Goal: Task Accomplishment & Management: Manage account settings

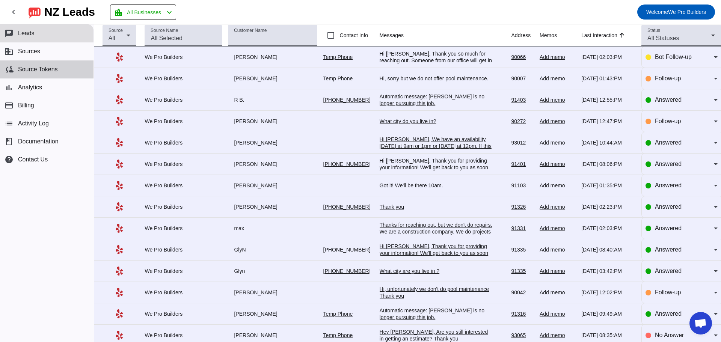
click at [70, 77] on button "cloud_sync Source Tokens" at bounding box center [47, 69] width 94 height 18
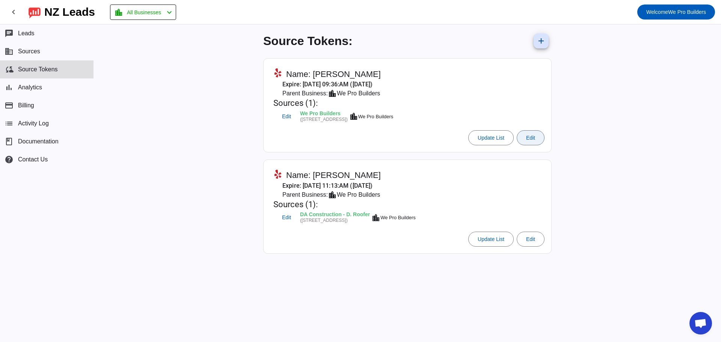
click at [530, 141] on span at bounding box center [530, 138] width 27 height 18
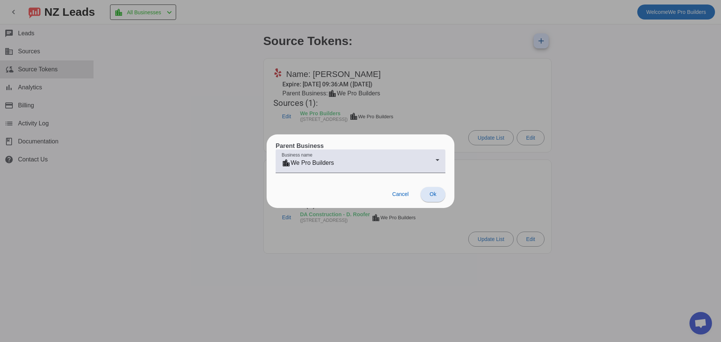
click at [383, 196] on div "Cancel Ok" at bounding box center [361, 194] width 188 height 27
click at [389, 195] on span at bounding box center [401, 194] width 29 height 15
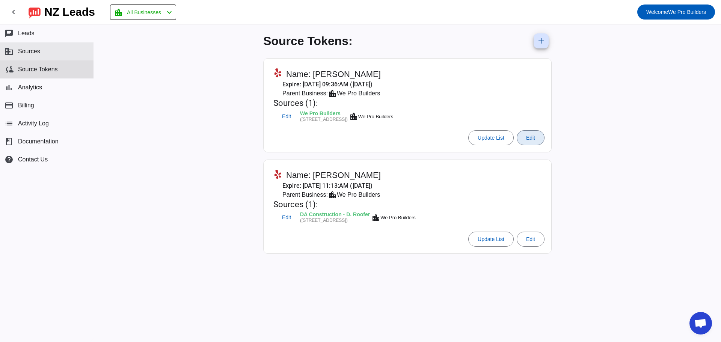
click at [67, 54] on button "business Sources" at bounding box center [47, 51] width 94 height 18
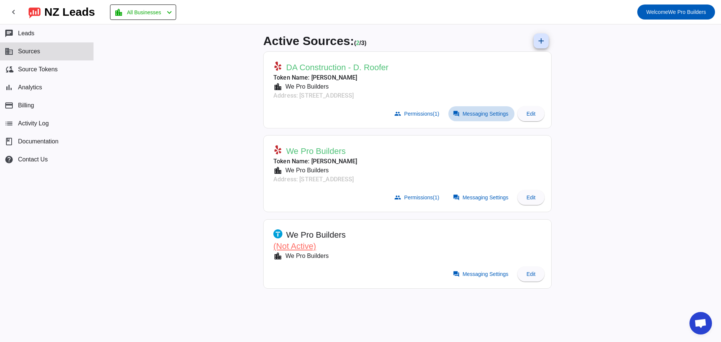
click at [457, 117] on span at bounding box center [482, 113] width 66 height 15
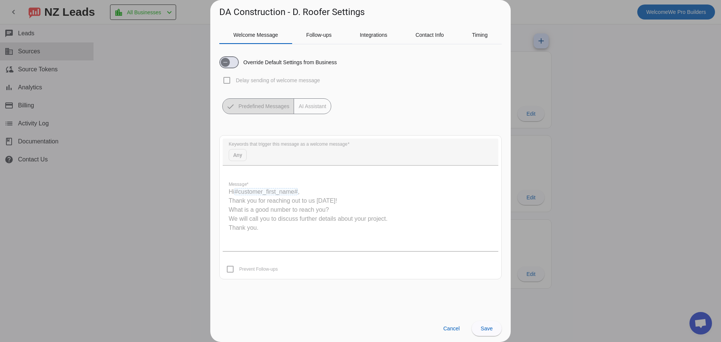
click at [257, 158] on mat-form-field "Keywords that trigger this message as a welcome message Any" at bounding box center [361, 156] width 276 height 35
click at [450, 330] on span "Cancel" at bounding box center [451, 329] width 17 height 6
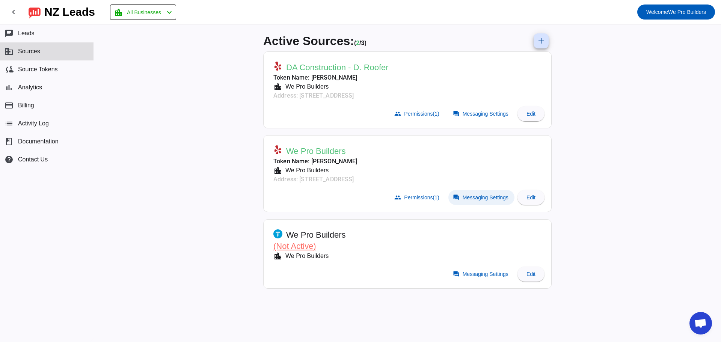
click at [464, 195] on span "Messaging Settings" at bounding box center [486, 198] width 46 height 6
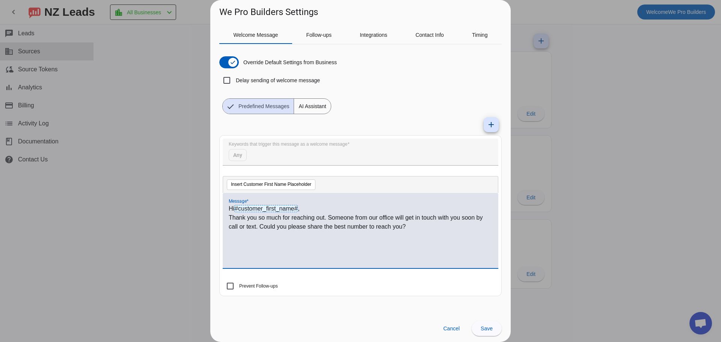
click at [313, 221] on p "Thank you so much for reaching out. Someone from our office will get in touch w…" at bounding box center [361, 222] width 264 height 18
click at [308, 186] on button "Insert Customer First Name Placeholder" at bounding box center [271, 185] width 89 height 11
click at [351, 186] on div "Insert Customer First Name Placeholder" at bounding box center [361, 184] width 276 height 17
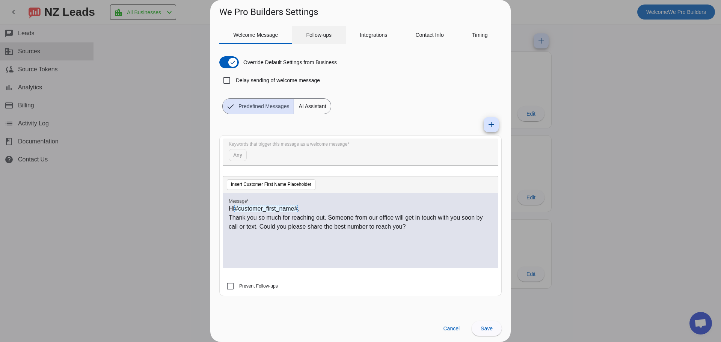
click at [318, 36] on span "Follow-ups" at bounding box center [319, 34] width 26 height 5
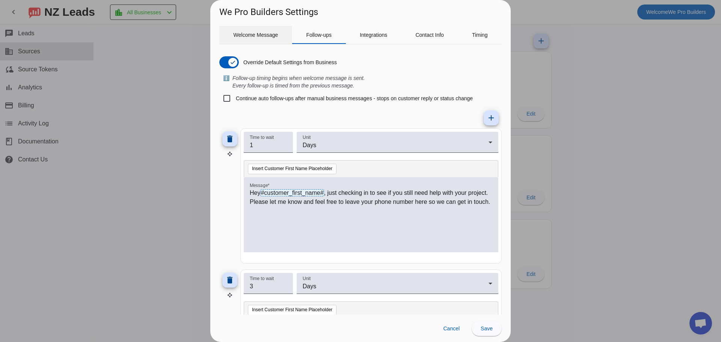
click at [268, 33] on span "Welcome Message" at bounding box center [256, 34] width 45 height 5
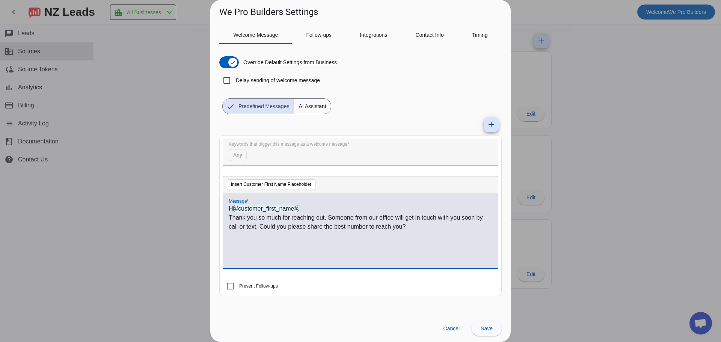
click at [308, 218] on p "Thank you so much for reaching out. Someone from our office will get in touch w…" at bounding box center [361, 222] width 264 height 18
click at [160, 156] on div at bounding box center [360, 171] width 721 height 342
